Goal: Transaction & Acquisition: Purchase product/service

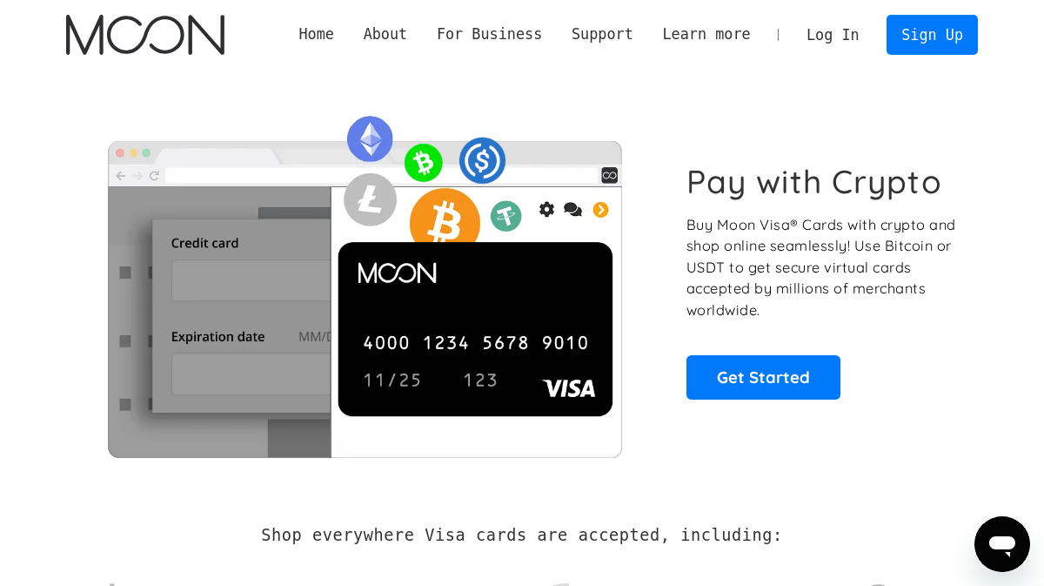
click at [821, 26] on link "Log In" at bounding box center [833, 35] width 82 height 38
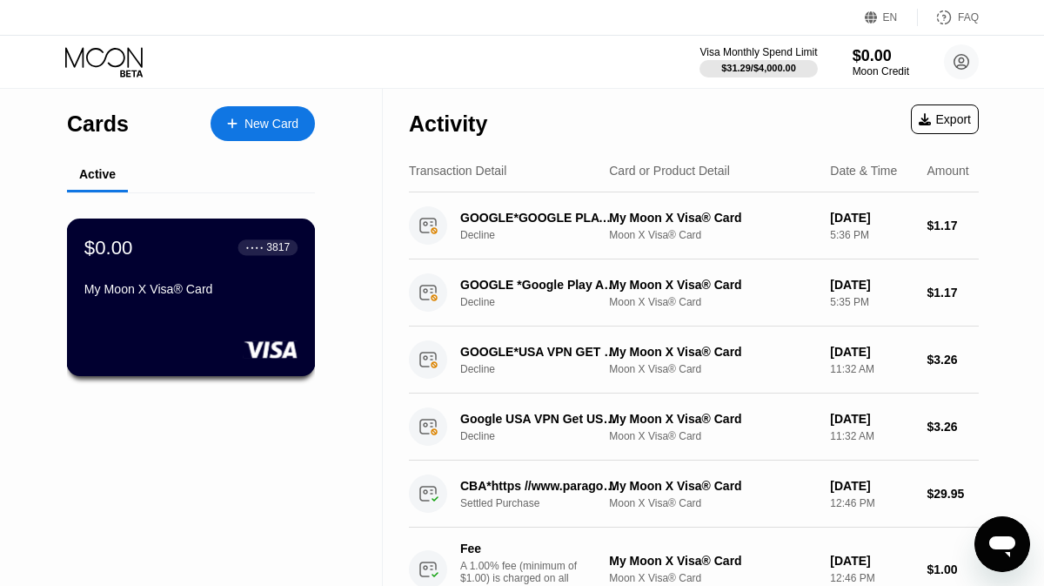
click at [253, 342] on rect at bounding box center [271, 348] width 54 height 17
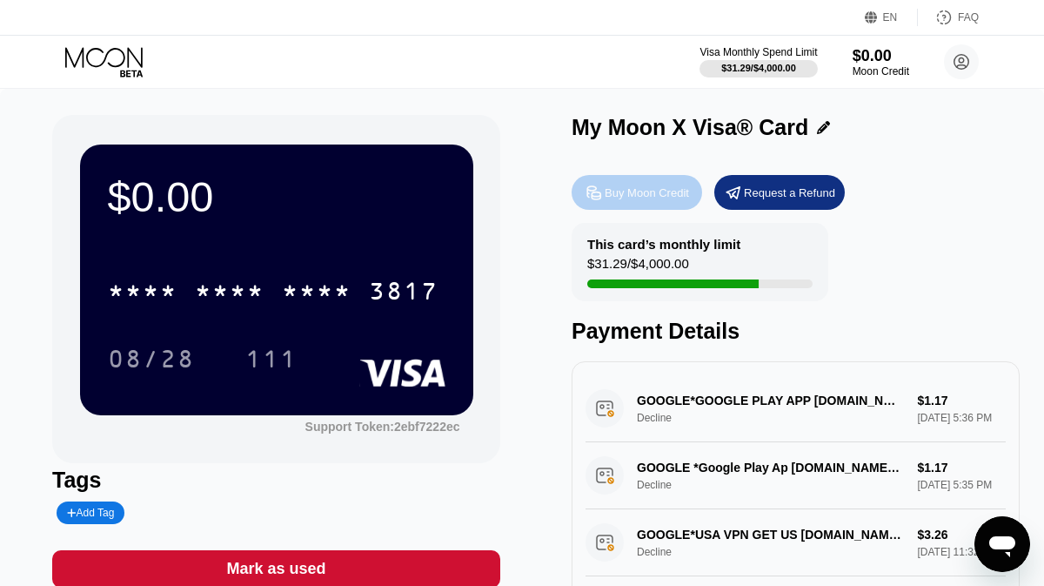
click at [671, 182] on div "Buy Moon Credit" at bounding box center [637, 192] width 131 height 35
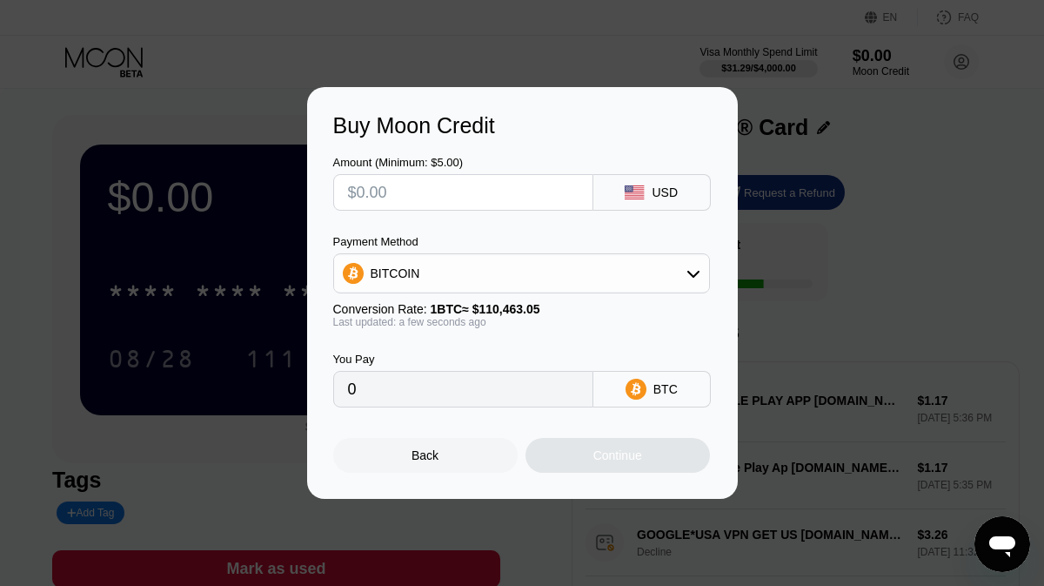
click at [490, 197] on input "text" at bounding box center [463, 192] width 231 height 35
click at [478, 271] on div "BITCOIN" at bounding box center [521, 273] width 375 height 35
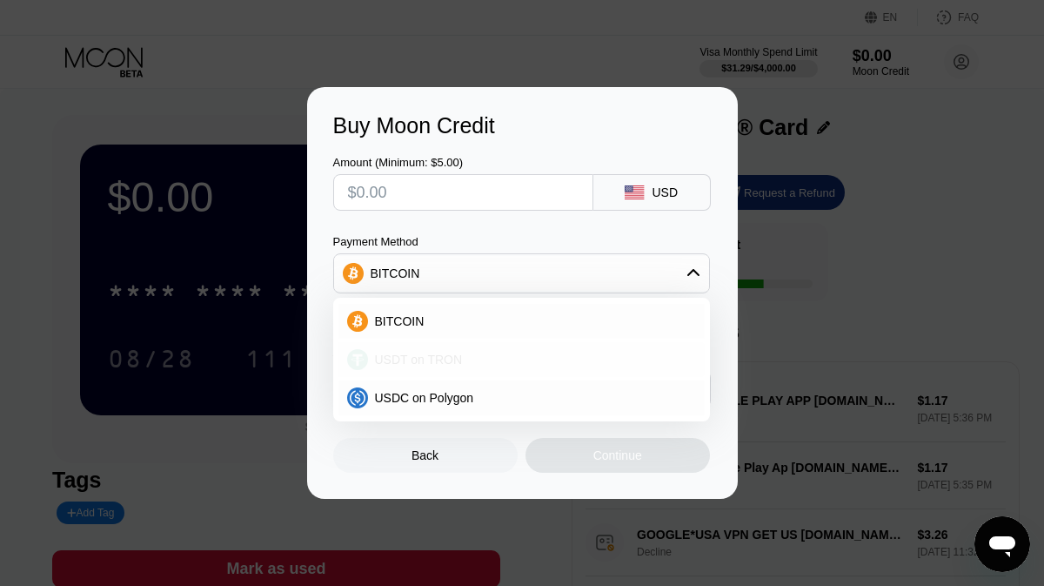
click at [397, 363] on span "USDT on TRON" at bounding box center [419, 359] width 88 height 14
type input "0.00"
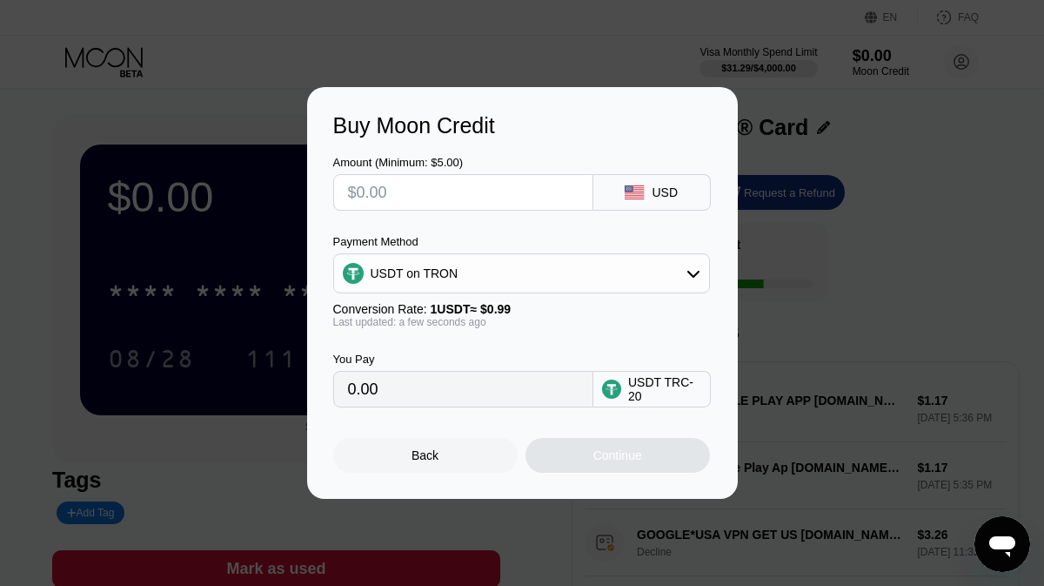
click at [405, 194] on input "text" at bounding box center [463, 192] width 231 height 35
click at [420, 193] on input "text" at bounding box center [463, 192] width 231 height 35
type input "$7"
type input "7.07"
type input "$7.05"
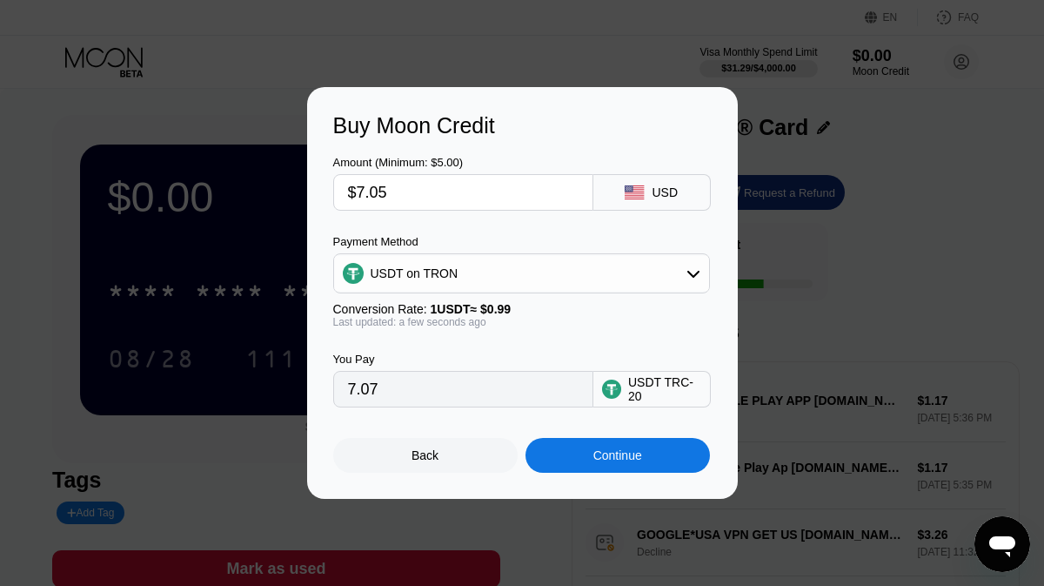
type input "7.12"
type input "$7.05"
click at [609, 457] on div "Continue" at bounding box center [617, 455] width 49 height 14
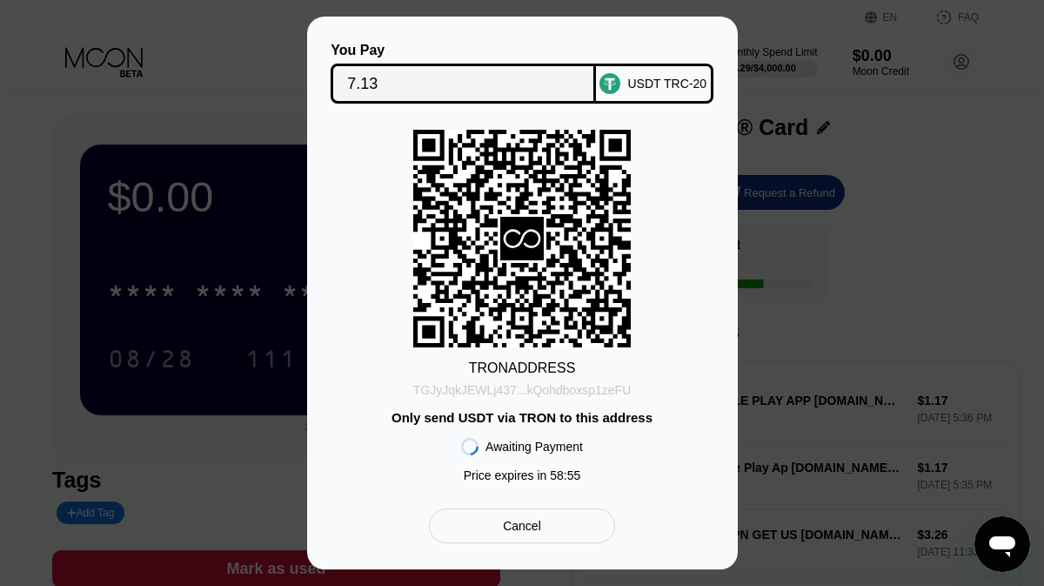
click at [542, 395] on div "TGJyJqkJEWLj437...kQohdboxsp1zeFU" at bounding box center [522, 390] width 218 height 14
click at [545, 523] on div "Cancel" at bounding box center [521, 525] width 185 height 35
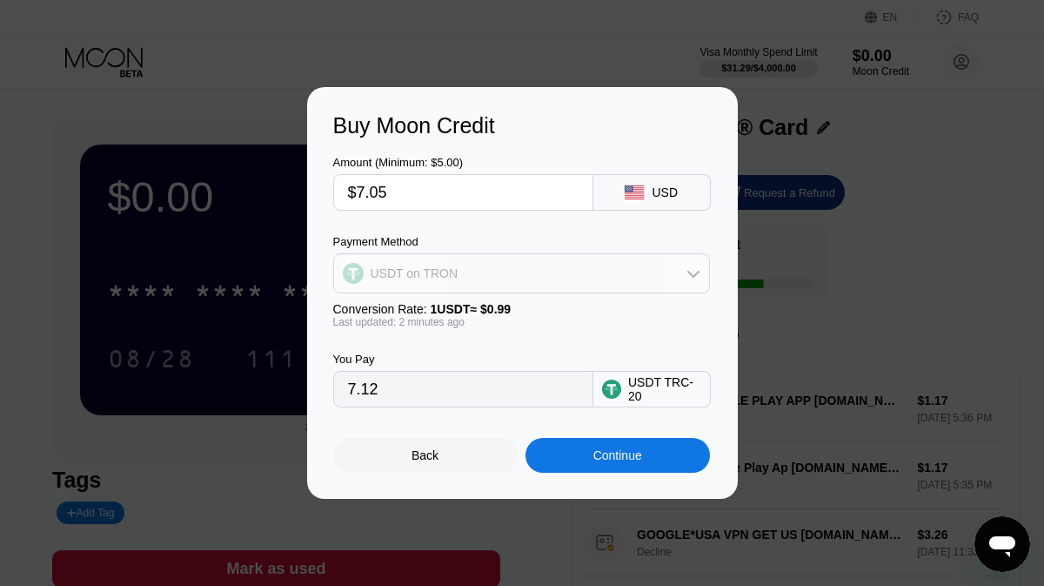
click at [620, 276] on div "USDT on TRON" at bounding box center [521, 273] width 375 height 35
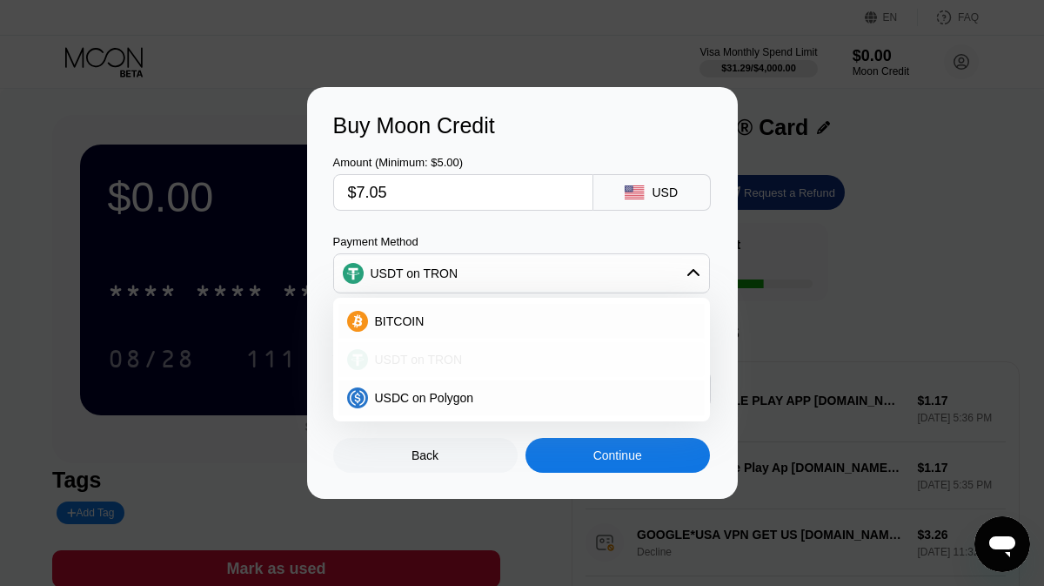
click at [447, 358] on span "USDT on TRON" at bounding box center [419, 359] width 88 height 14
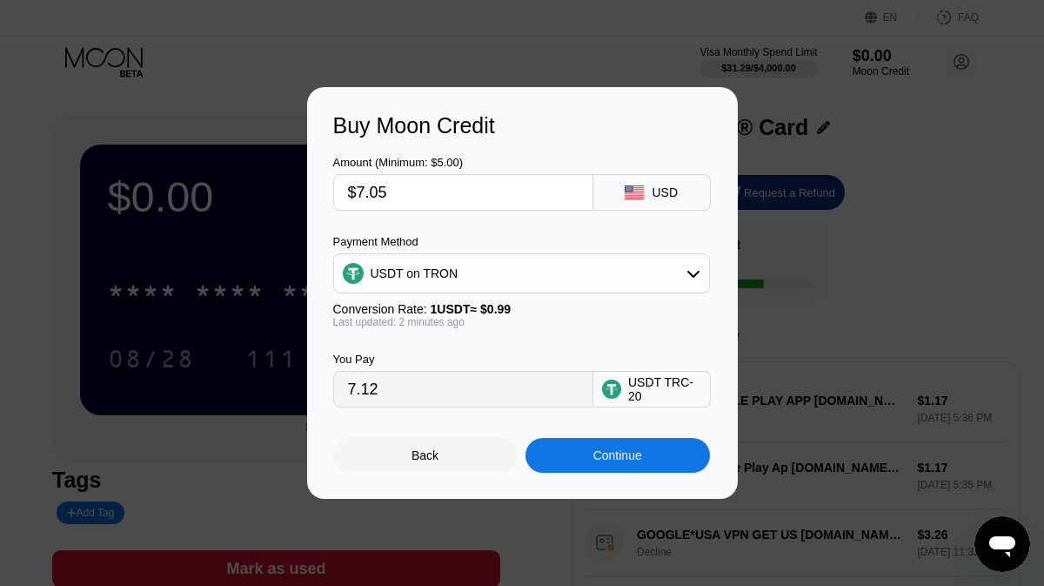
click at [617, 459] on div "Continue" at bounding box center [617, 455] width 49 height 14
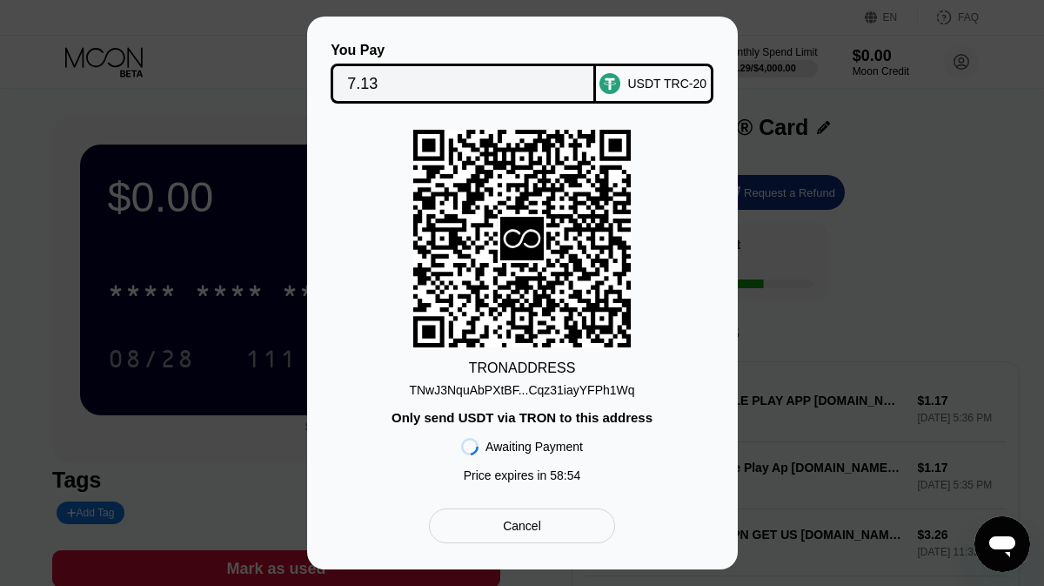
click at [577, 390] on div "TNwJ3NquAbPXtBF...Cqz31iayYFPh1Wq" at bounding box center [521, 390] width 225 height 14
click at [532, 533] on div "Cancel" at bounding box center [522, 526] width 38 height 16
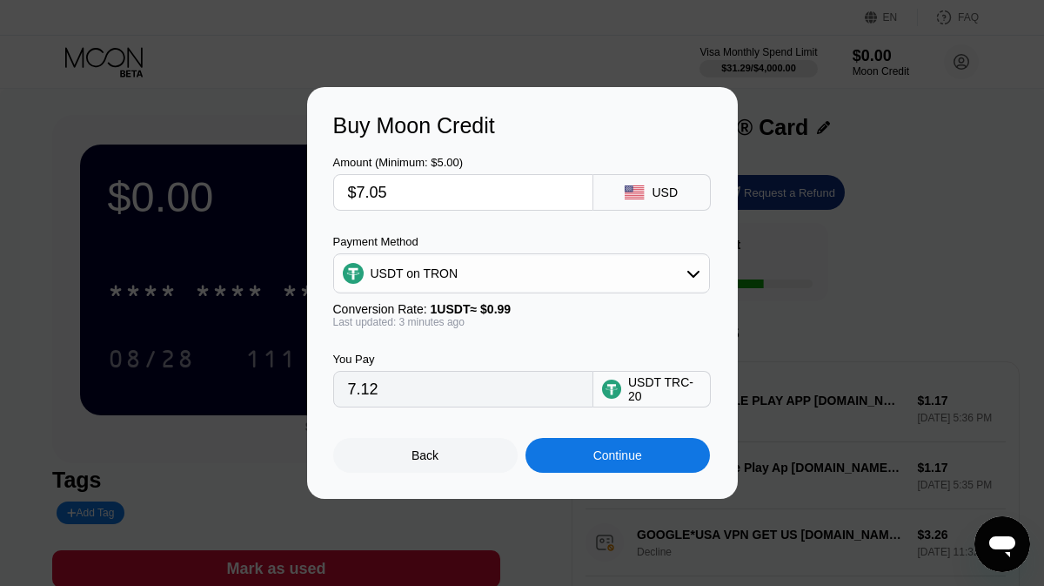
click at [446, 194] on input "$7.05" at bounding box center [463, 192] width 231 height 35
type input "$7.0"
type input "7.07"
type input "$7.05"
type input "7.12"
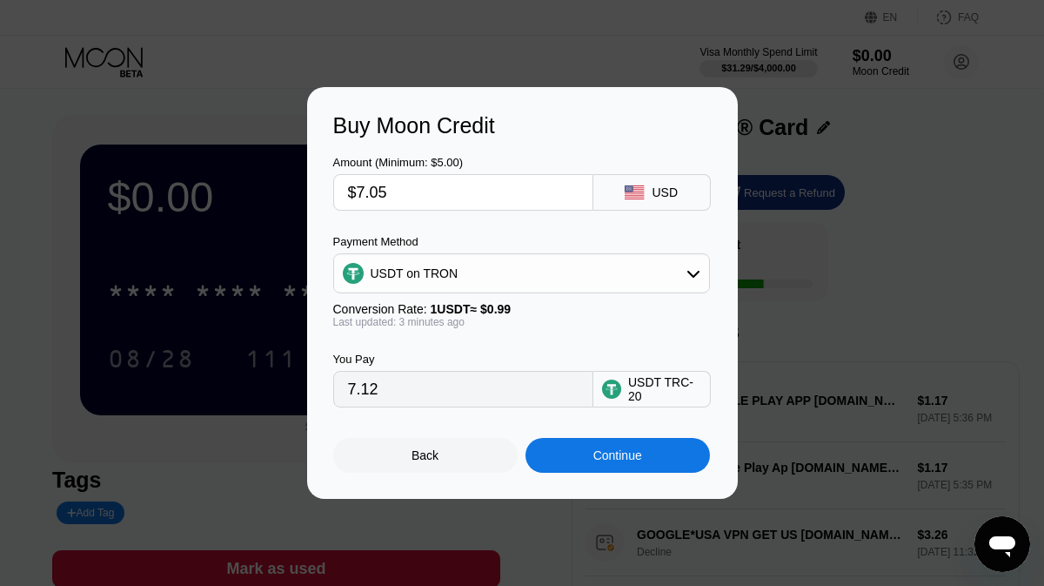
click at [599, 452] on div "Continue" at bounding box center [617, 455] width 49 height 14
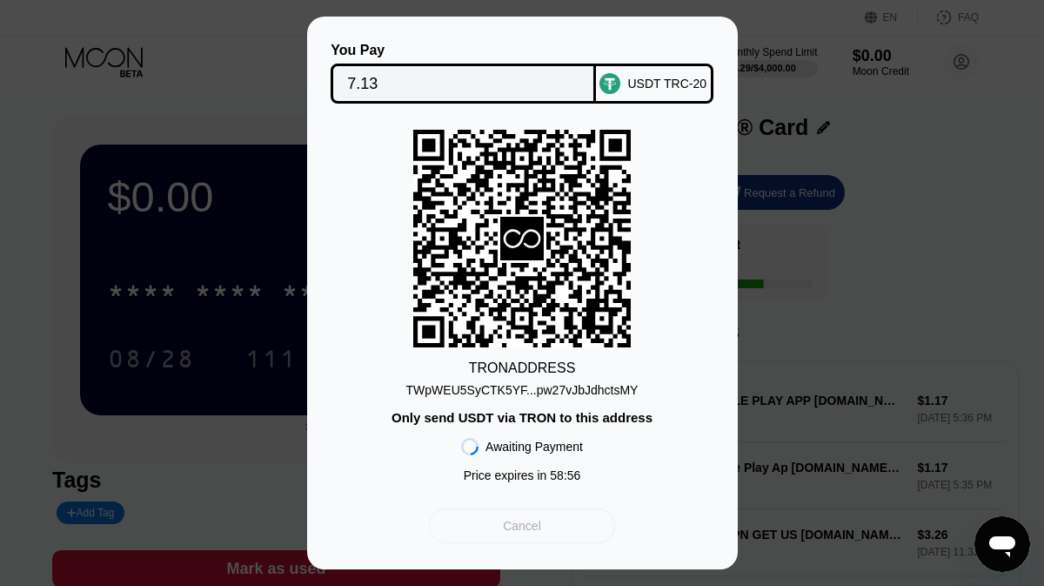
click at [539, 533] on div "Cancel" at bounding box center [522, 526] width 38 height 16
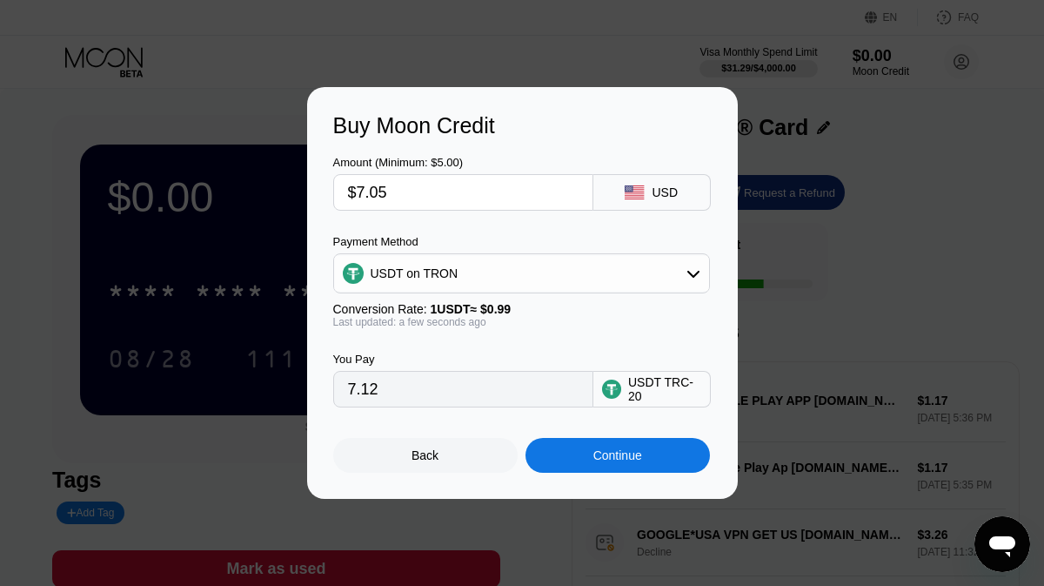
click at [412, 192] on input "$7.05" at bounding box center [463, 192] width 231 height 35
type input "$7.0"
type input "7.07"
type input "$7.0"
click at [605, 462] on div "Continue" at bounding box center [617, 455] width 49 height 14
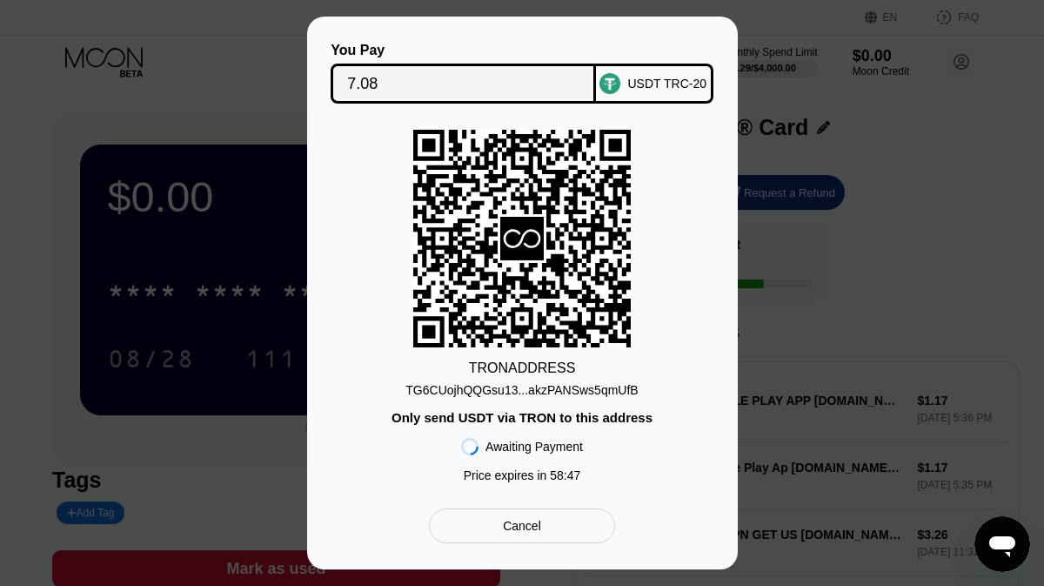
click at [564, 390] on div "TG6CUojhQQGsu13...akzPANSws5qmUfB" at bounding box center [521, 390] width 232 height 14
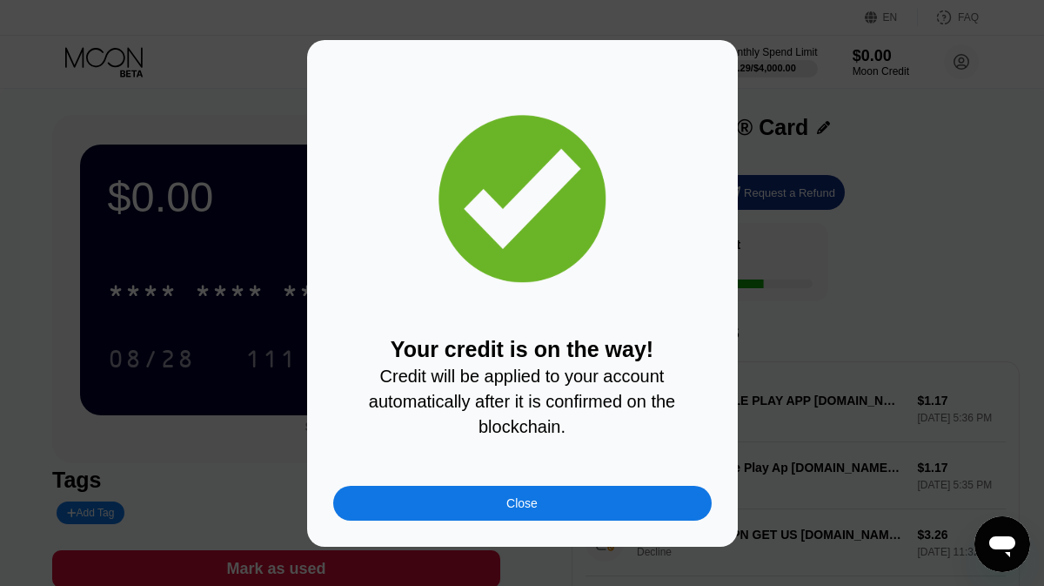
click at [532, 500] on div "Close" at bounding box center [521, 503] width 31 height 14
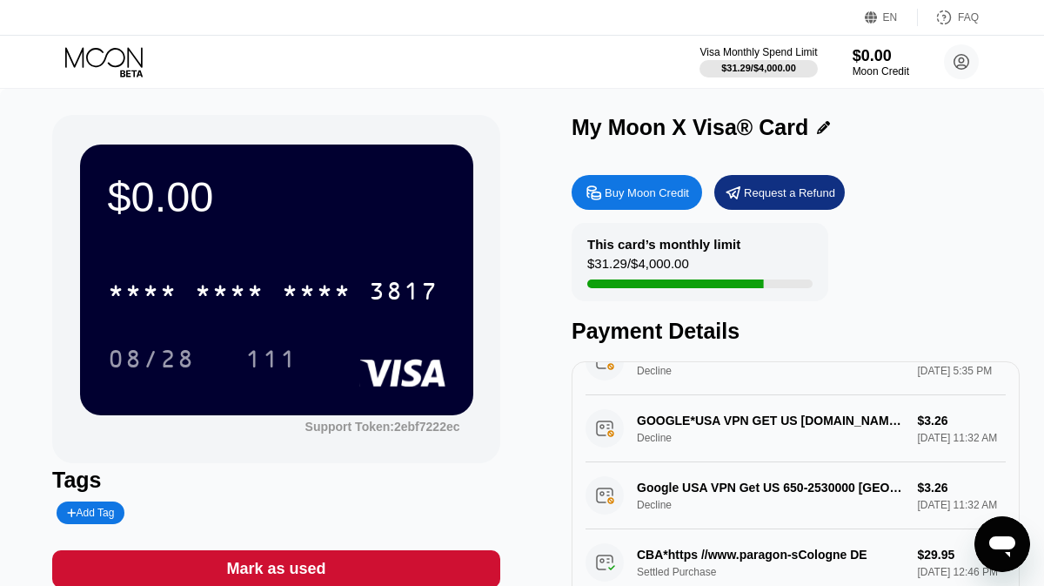
scroll to position [115, 0]
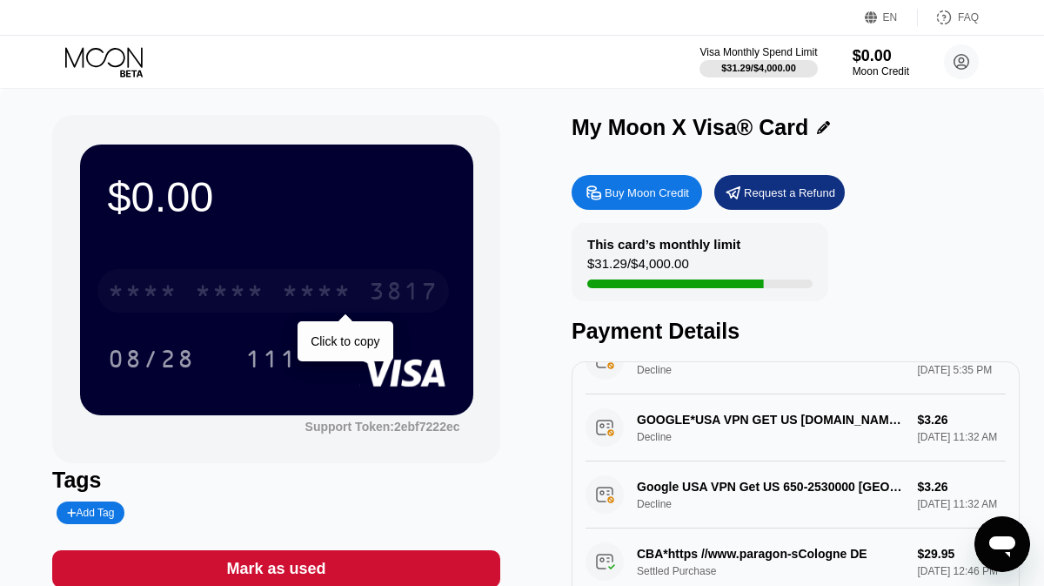
click at [313, 292] on div "* * * *" at bounding box center [317, 293] width 70 height 28
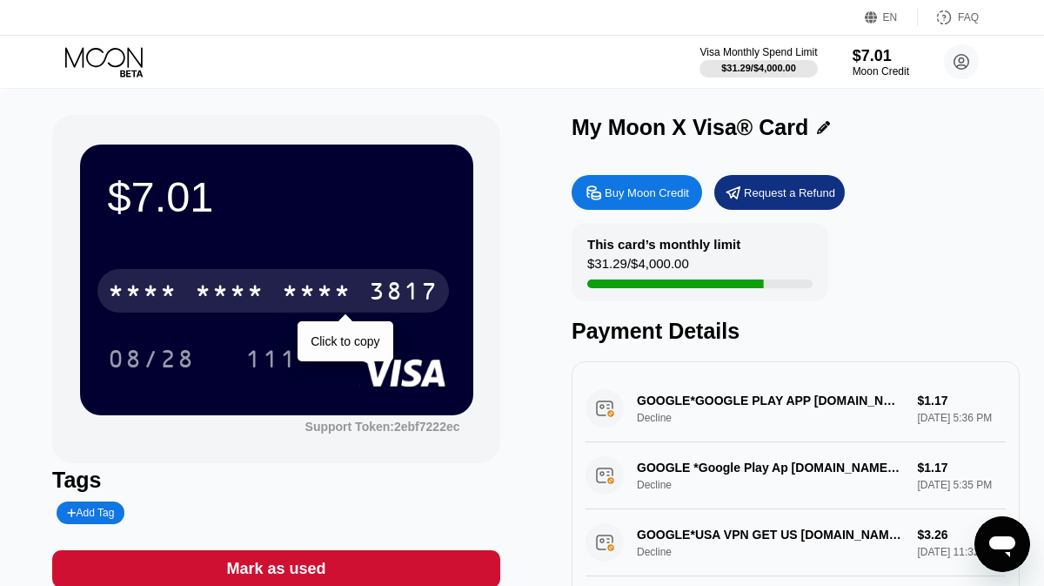
click at [296, 288] on div "* * * *" at bounding box center [317, 293] width 70 height 28
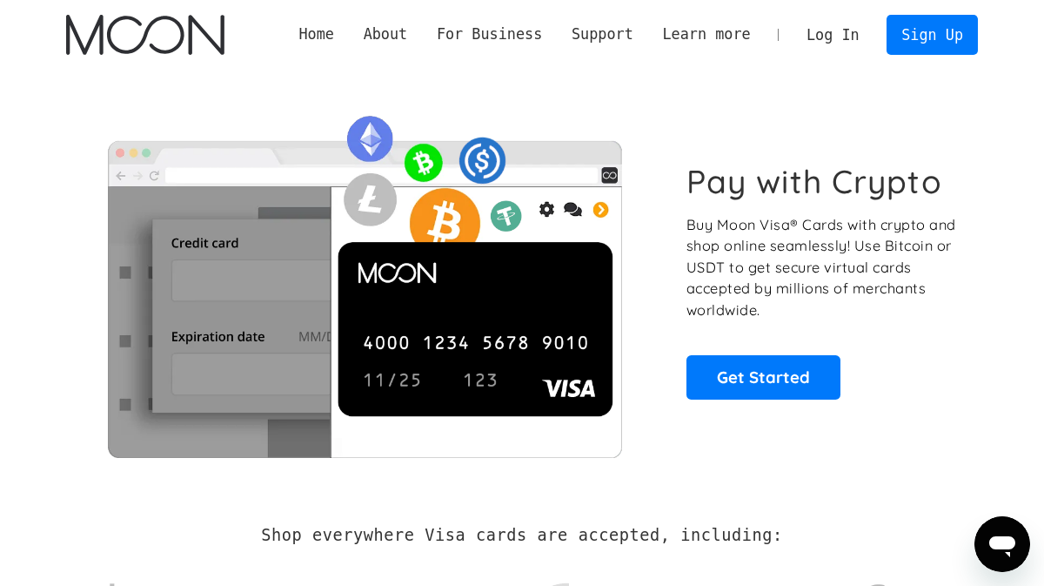
click at [834, 31] on link "Log In" at bounding box center [833, 35] width 82 height 38
click at [847, 37] on link "Log In" at bounding box center [833, 35] width 82 height 38
